Goal: Task Accomplishment & Management: Manage account settings

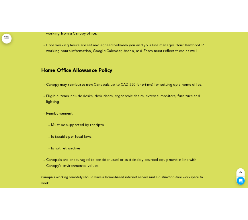
scroll to position [52104, 0]
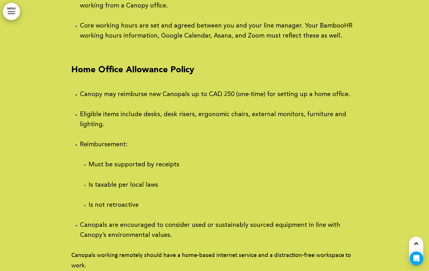
drag, startPoint x: 213, startPoint y: 111, endPoint x: 72, endPoint y: 85, distance: 143.4
copy b "Guidance on Employment Policies for Canopy Planet Society and EOR Canopals"
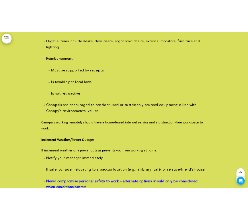
scroll to position [52295, 0]
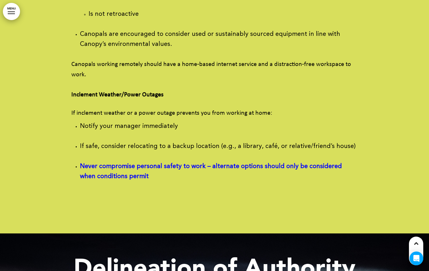
drag, startPoint x: 117, startPoint y: 164, endPoint x: 72, endPoint y: 95, distance: 82.0
copy div "1. Standard Canopy Policies vs. Country-Specific Legal Mandates Canopy’s standa…"
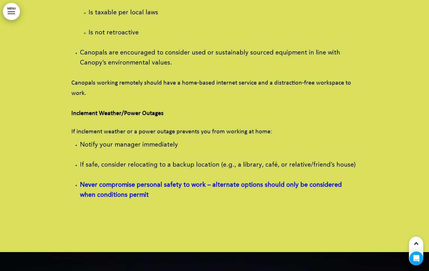
scroll to position [52252, 0]
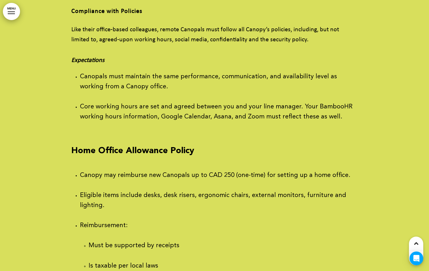
scroll to position [51977, 0]
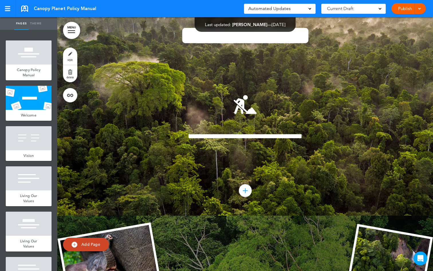
scroll to position [358, 0]
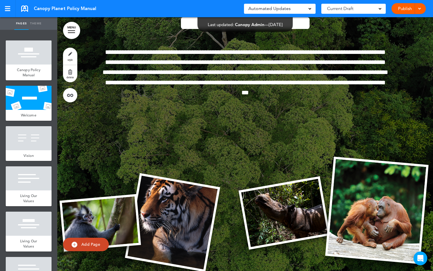
click at [70, 33] on link "MENU" at bounding box center [71, 30] width 17 height 17
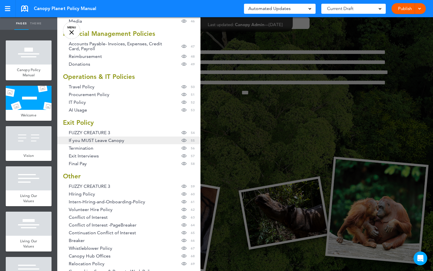
scroll to position [421, 0]
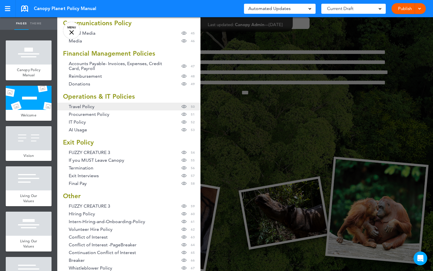
click at [93, 108] on span "Travel Policy" at bounding box center [82, 106] width 26 height 5
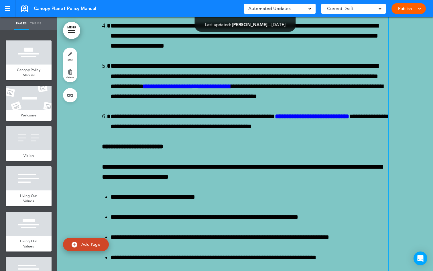
scroll to position [30379, 0]
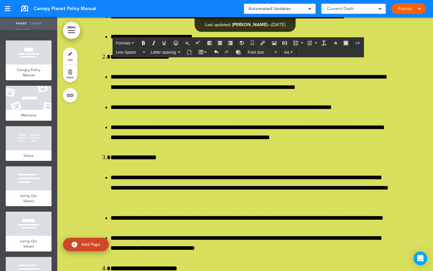
scroll to position [33661, 0]
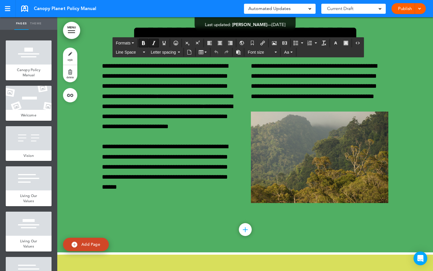
scroll to position [36494, 0]
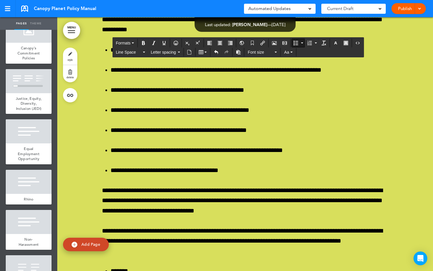
scroll to position [320, 0]
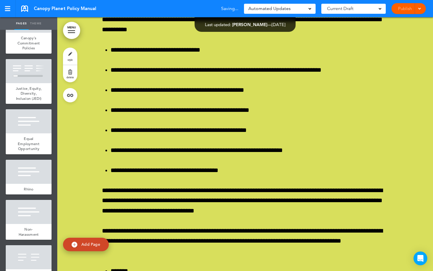
click at [70, 31] on div at bounding box center [71, 30] width 7 height 1
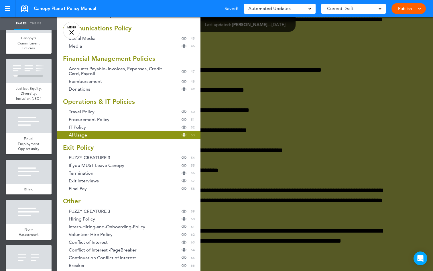
scroll to position [416, 0]
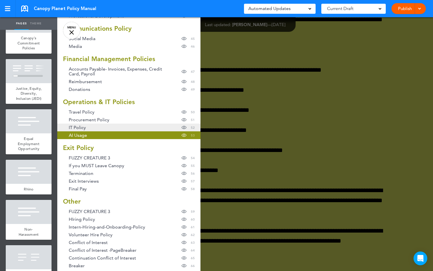
click at [98, 125] on link "IT Policy Hide page in table of contents 52" at bounding box center [128, 127] width 143 height 8
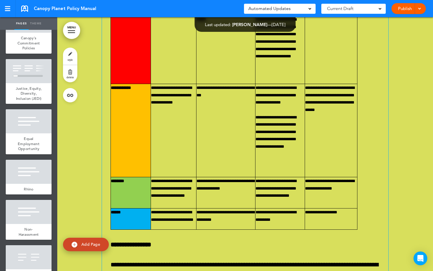
scroll to position [35443, 0]
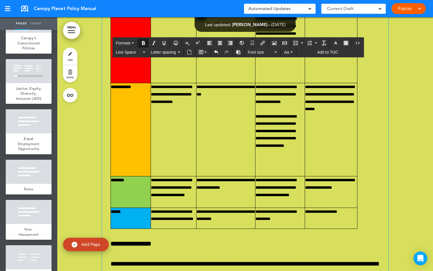
drag, startPoint x: 141, startPoint y: 72, endPoint x: 99, endPoint y: 71, distance: 41.2
copy strong "**********"
drag, startPoint x: 141, startPoint y: 132, endPoint x: 101, endPoint y: 131, distance: 40.4
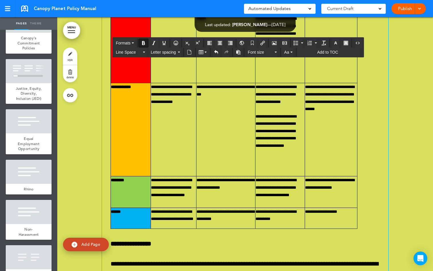
drag, startPoint x: 215, startPoint y: 132, endPoint x: 113, endPoint y: 123, distance: 102.3
click at [143, 42] on icon "Bold" at bounding box center [143, 43] width 5 height 5
click at [145, 42] on icon "Bold" at bounding box center [143, 43] width 5 height 5
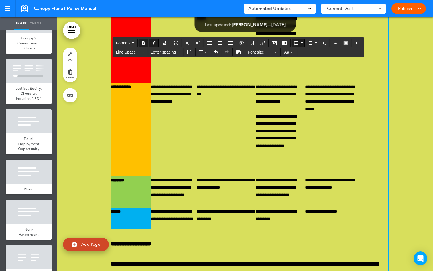
drag, startPoint x: 218, startPoint y: 151, endPoint x: 123, endPoint y: 137, distance: 96.4
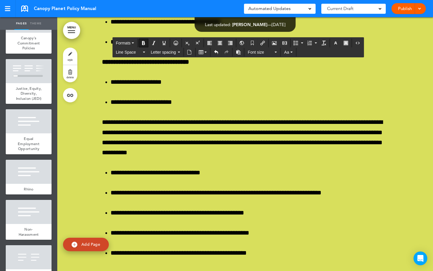
scroll to position [36964, 0]
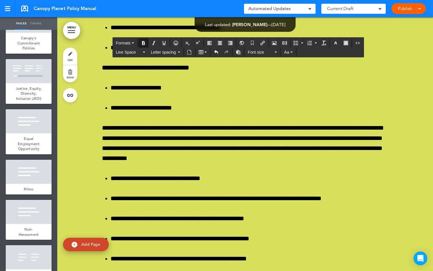
click at [421, 9] on div at bounding box center [419, 8] width 6 height 11
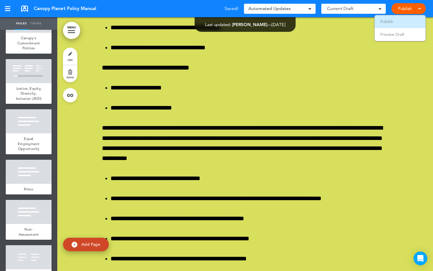
click at [404, 18] on li "Publish" at bounding box center [399, 21] width 51 height 13
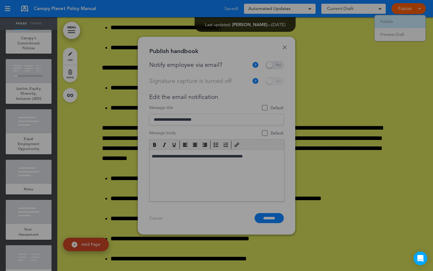
scroll to position [0, 0]
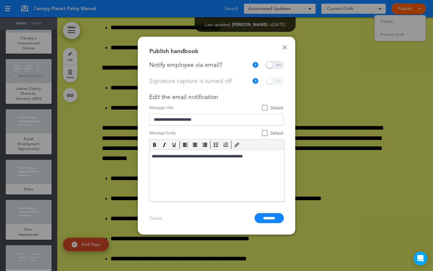
click at [270, 64] on span at bounding box center [274, 64] width 18 height 7
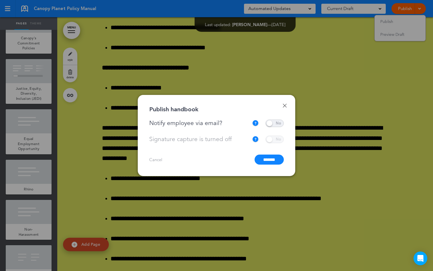
click at [268, 164] on div "**********" at bounding box center [216, 135] width 157 height 81
click at [269, 162] on input "*******" at bounding box center [268, 159] width 29 height 10
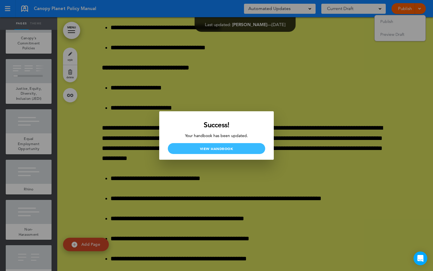
click at [234, 150] on link "View Handbook" at bounding box center [216, 148] width 97 height 11
click at [257, 190] on div at bounding box center [216, 135] width 433 height 271
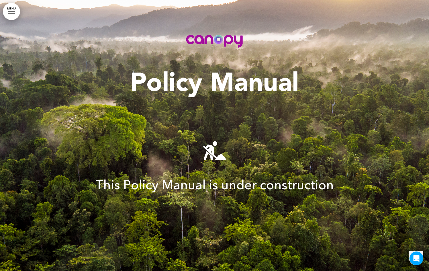
click at [12, 15] on link "MENU" at bounding box center [11, 11] width 17 height 17
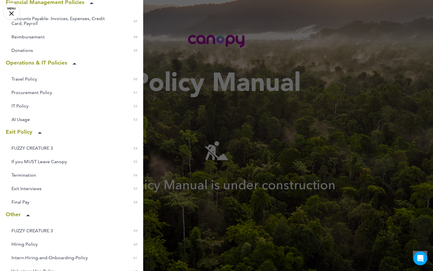
scroll to position [725, 0]
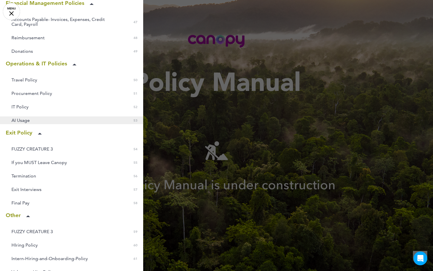
click at [60, 120] on link "AI Usage 0 53" at bounding box center [71, 120] width 143 height 8
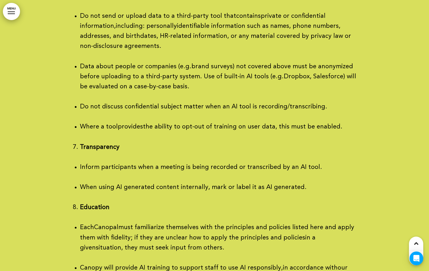
scroll to position [34904, 0]
